Goal: Task Accomplishment & Management: Manage account settings

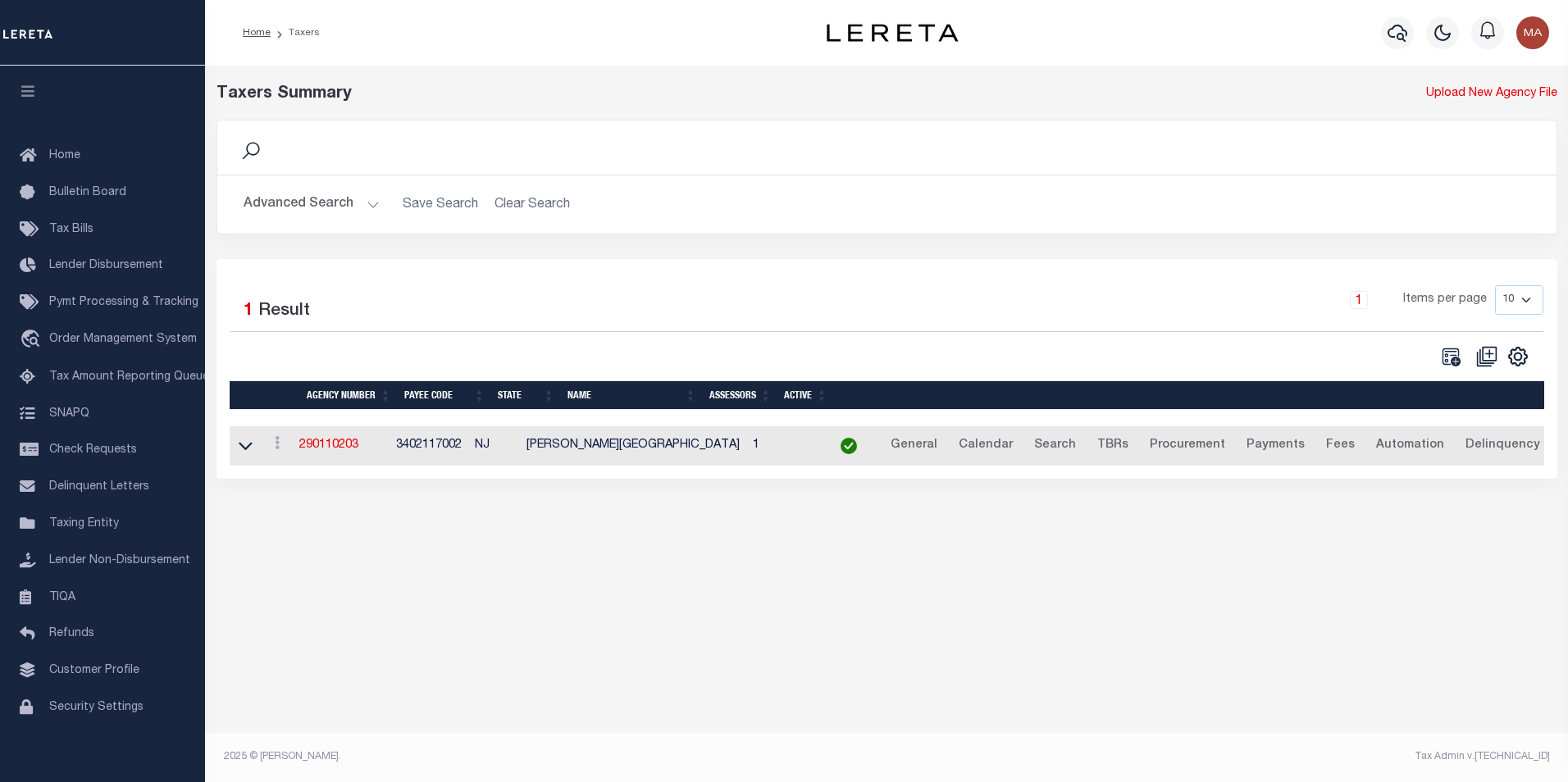
click at [368, 211] on button "Advanced Search" at bounding box center [311, 204] width 136 height 32
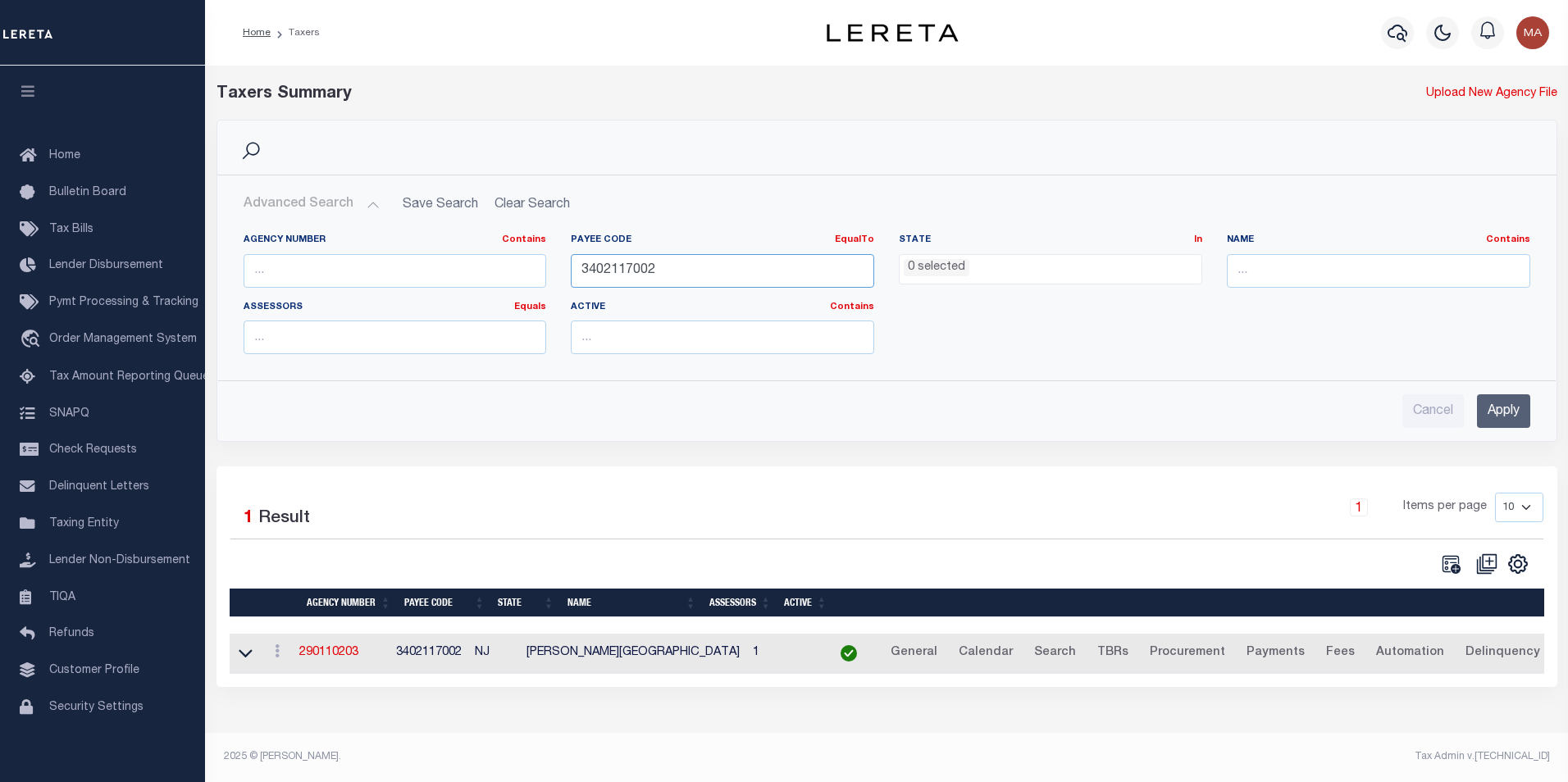
drag, startPoint x: 679, startPoint y: 267, endPoint x: 552, endPoint y: 273, distance: 127.1
click at [552, 273] on div "Agency Number Contains Contains Is Payee Code EqualTo Equals Is Not Equal To Is…" at bounding box center [887, 300] width 1311 height 133
click at [1508, 412] on input "Apply" at bounding box center [1503, 411] width 54 height 34
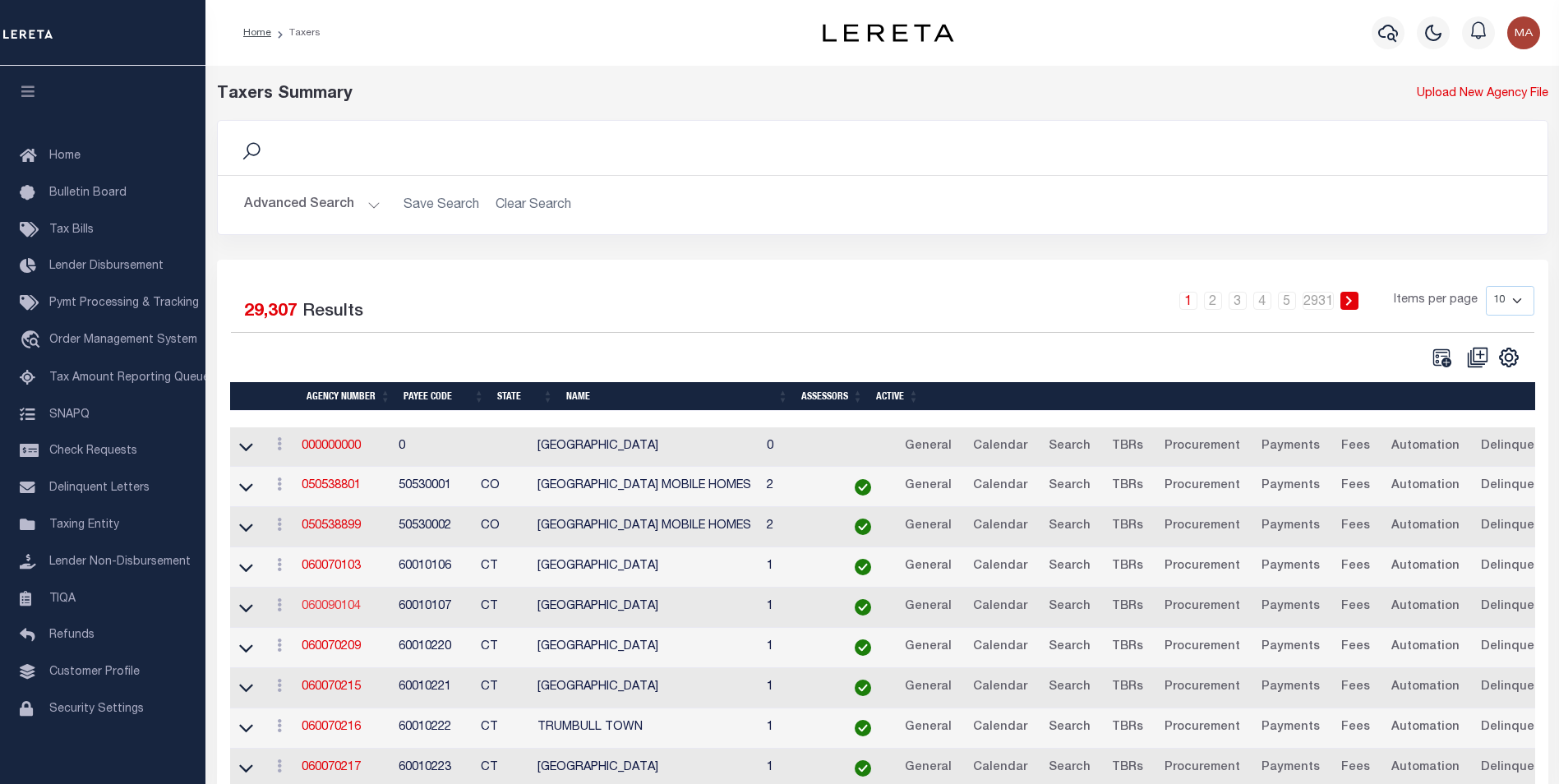
click at [346, 612] on link "060090104" at bounding box center [331, 607] width 59 height 12
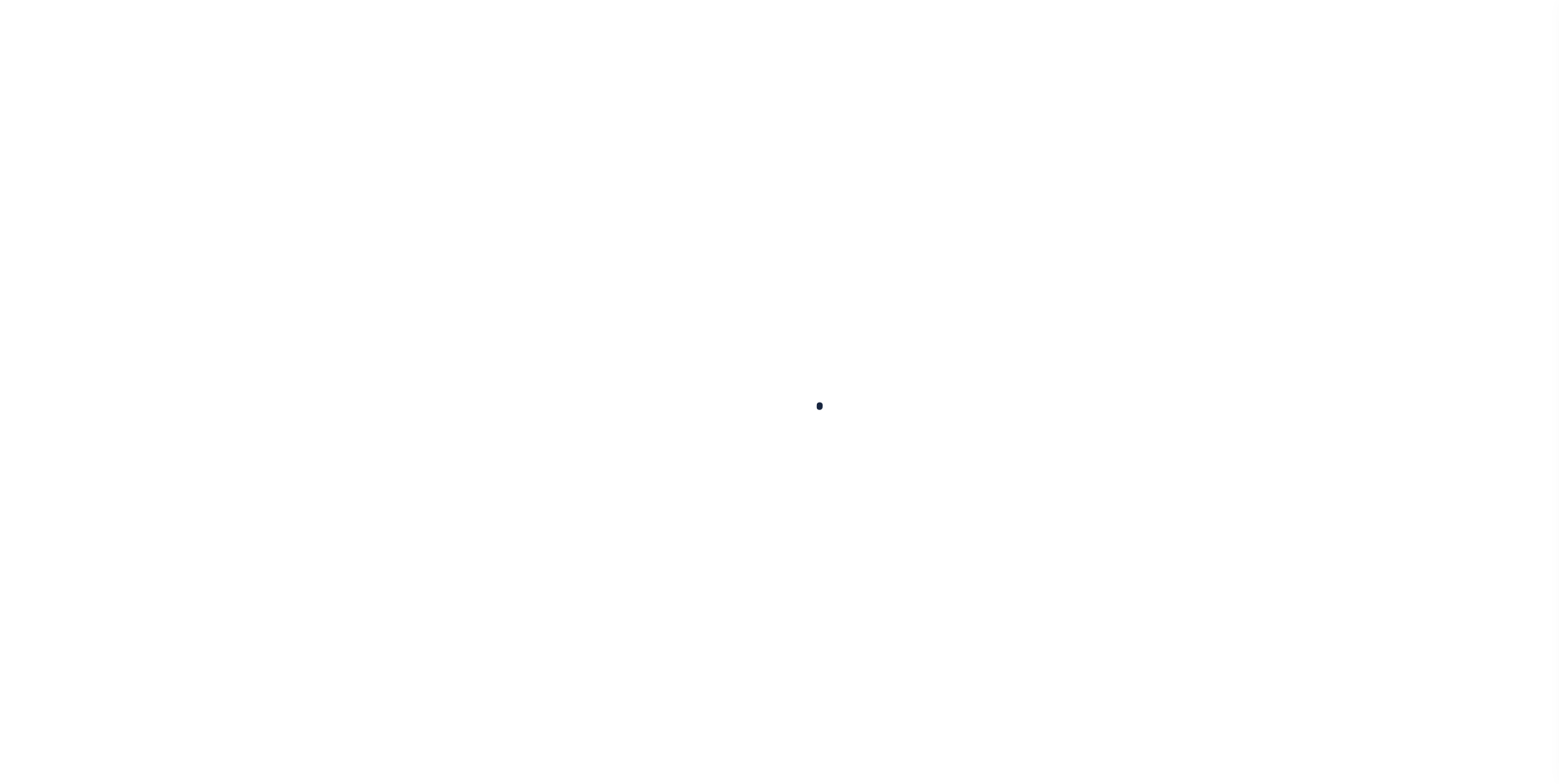
select select
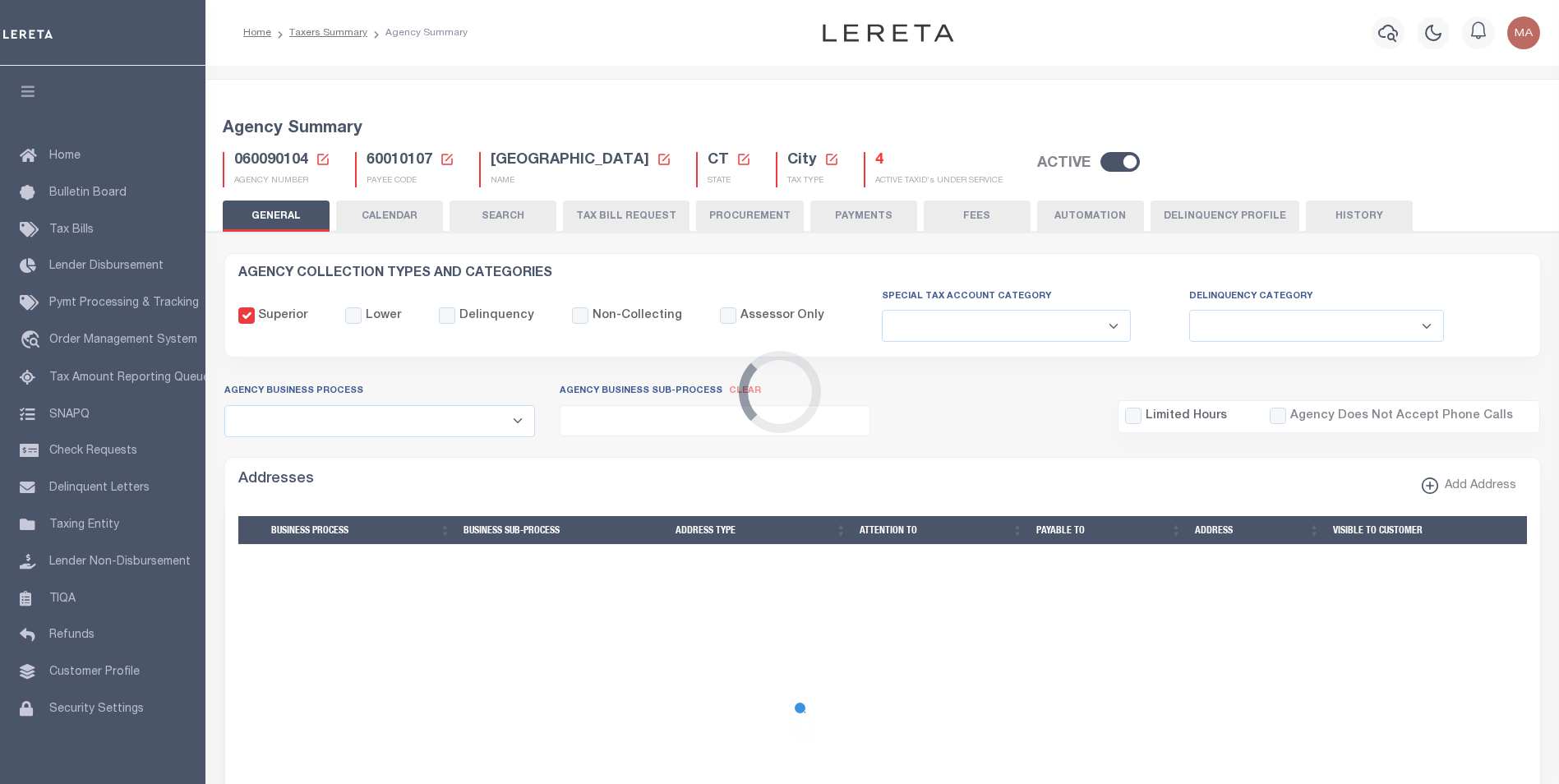
checkbox input "false"
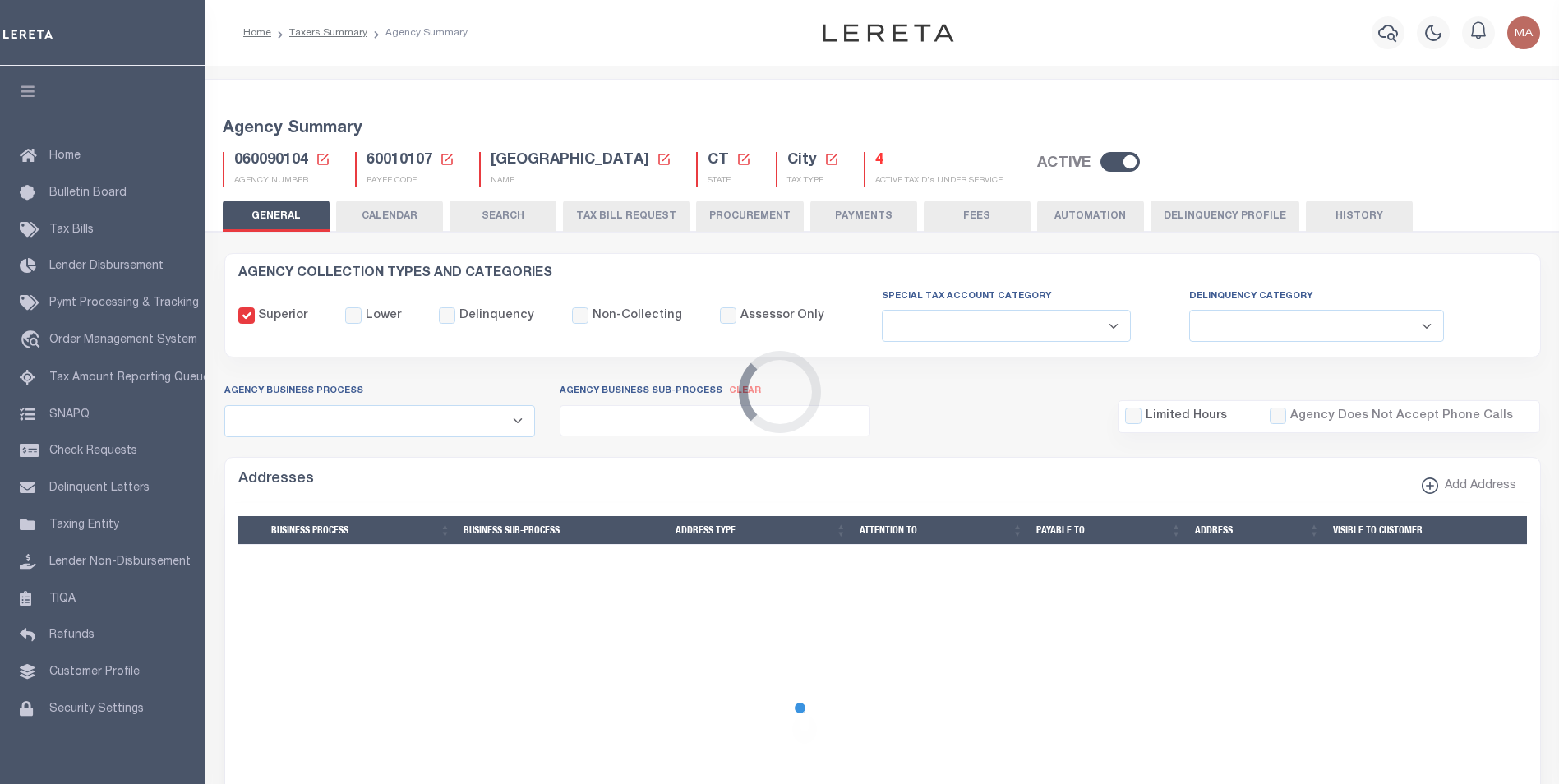
type input "900104004"
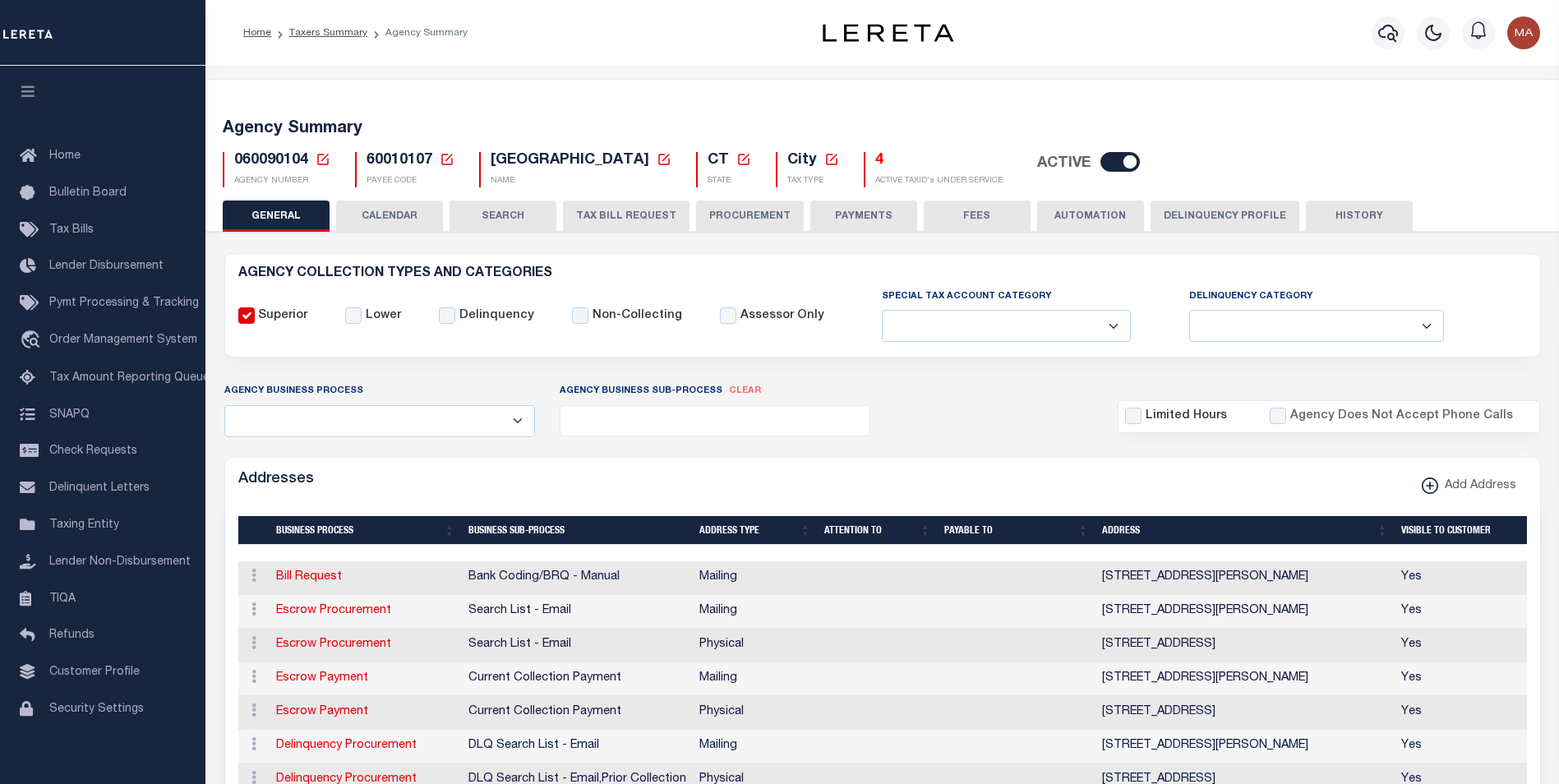
click at [1212, 219] on button "Delinquency Profile" at bounding box center [1225, 216] width 149 height 31
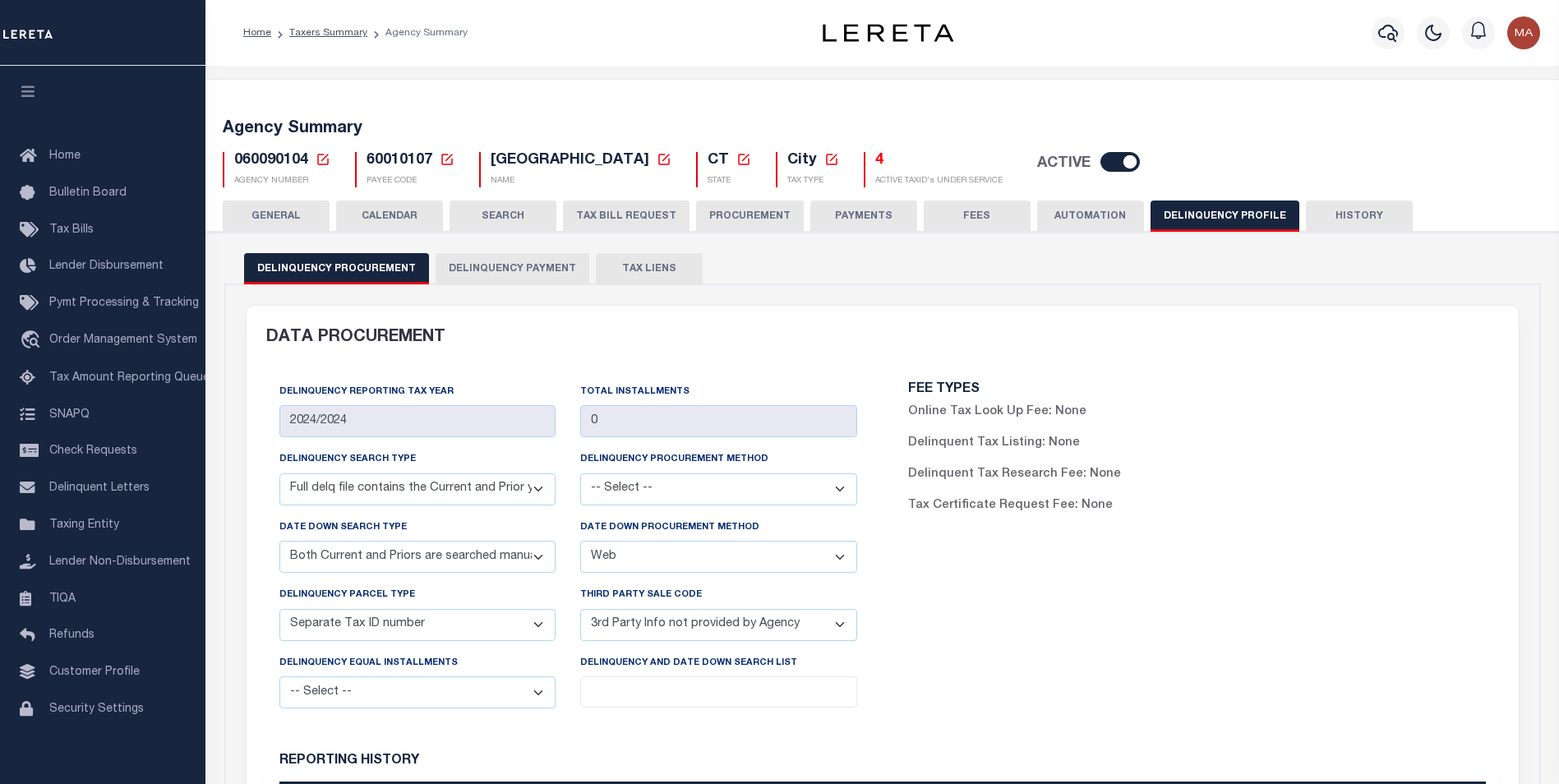
click at [524, 275] on button "Delinquency Payment" at bounding box center [513, 269] width 154 height 31
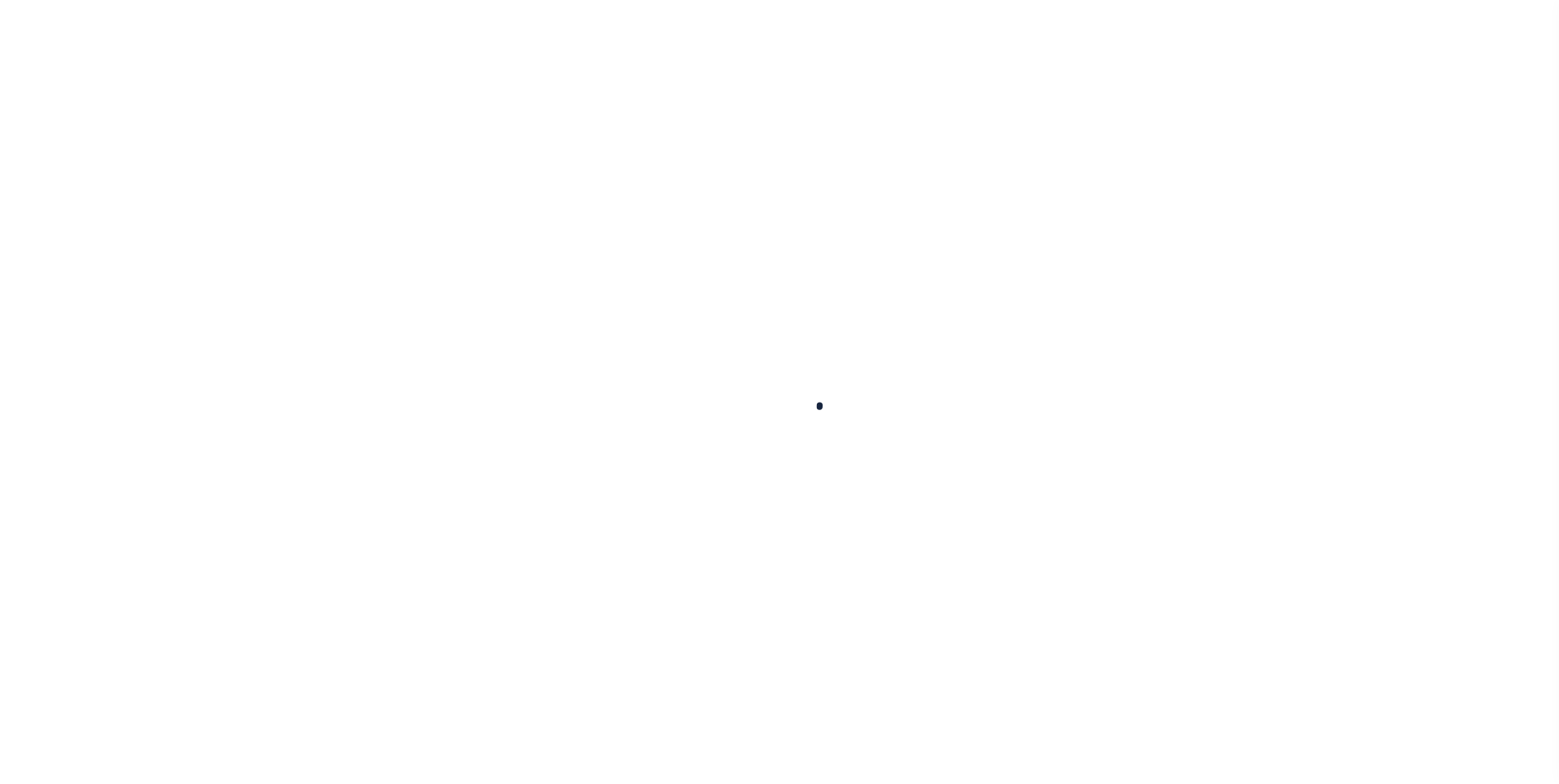
select select
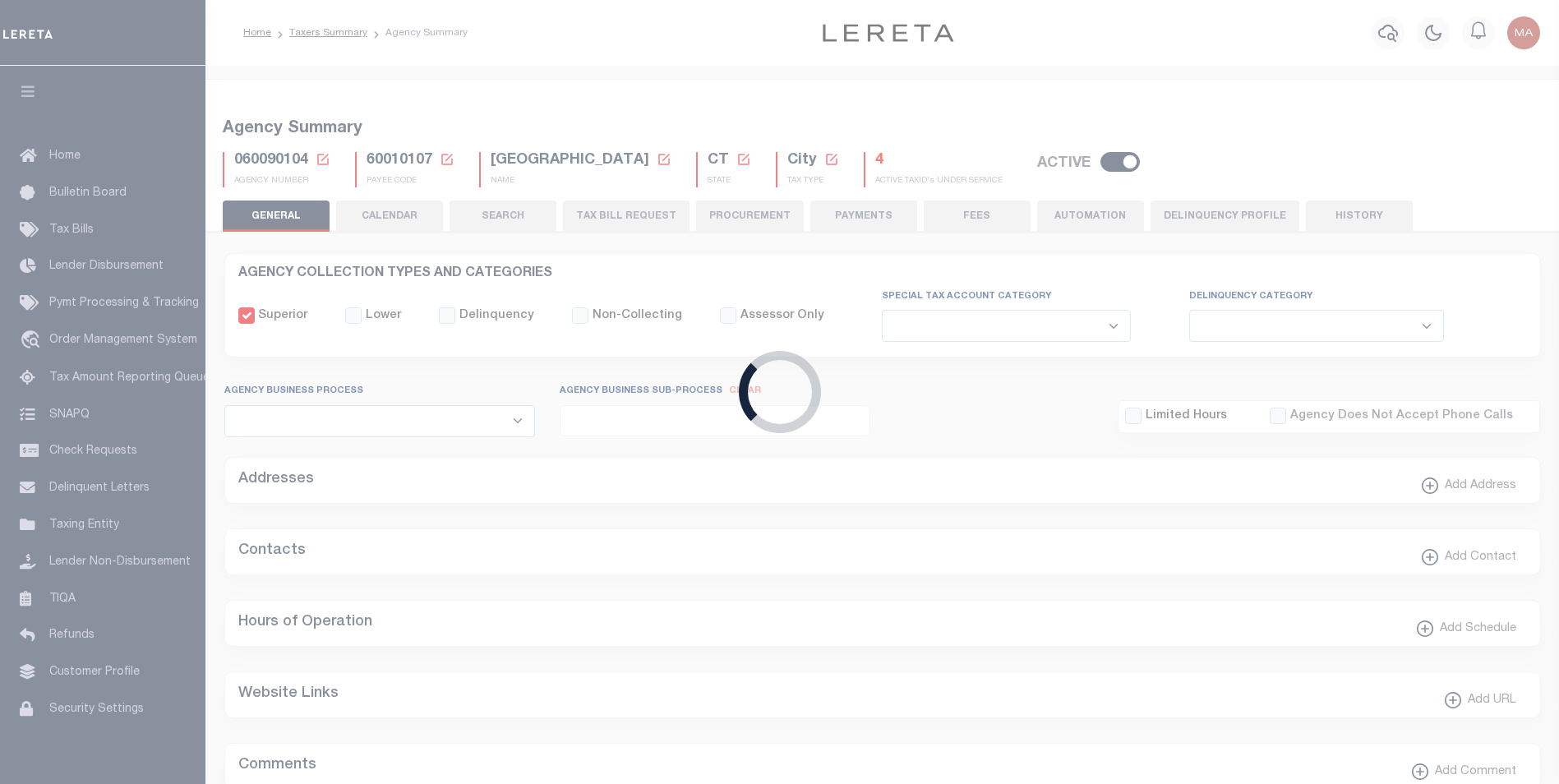
checkbox input "false"
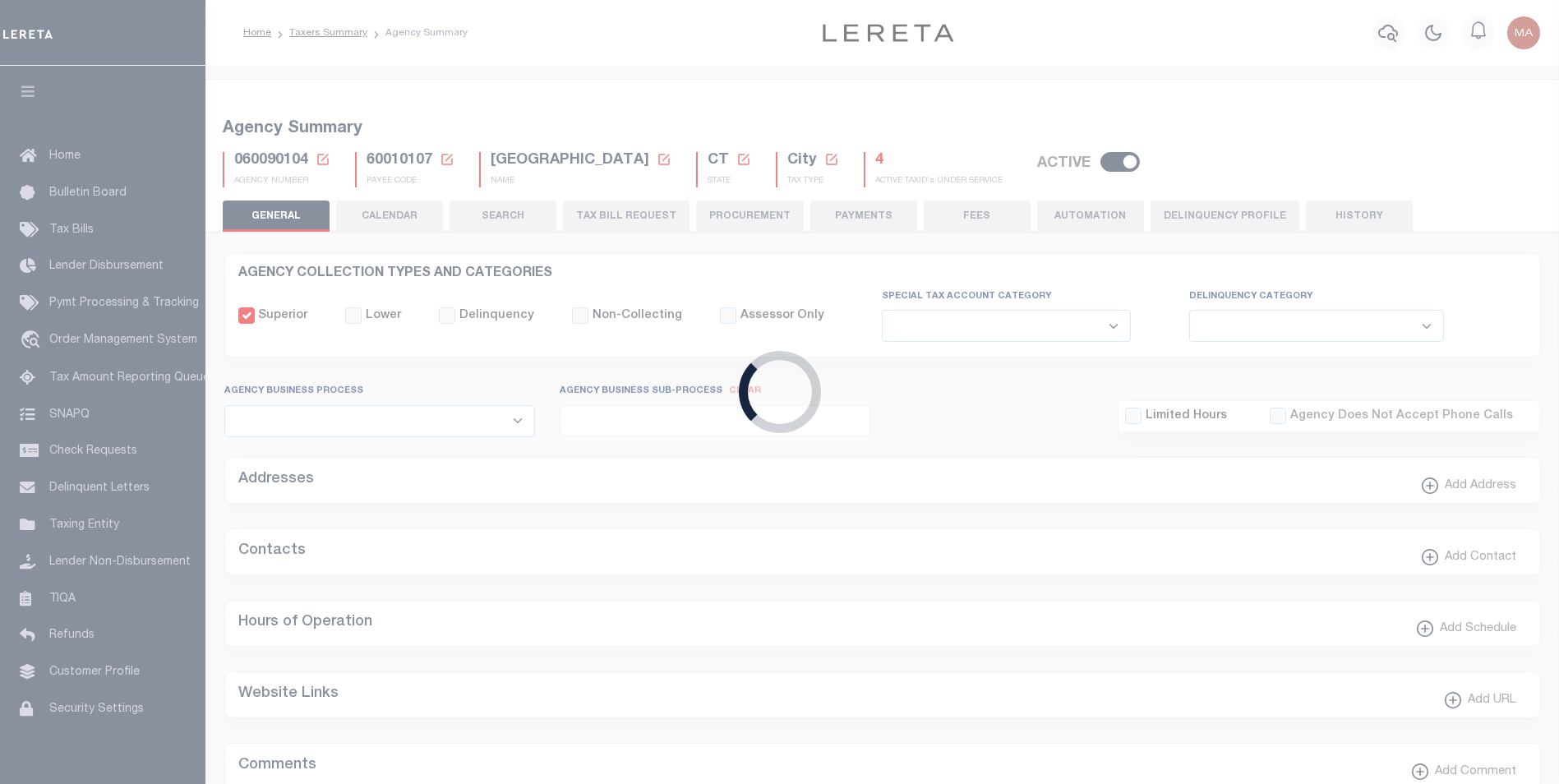
type input "900104004"
